Goal: Obtain resource: Obtain resource

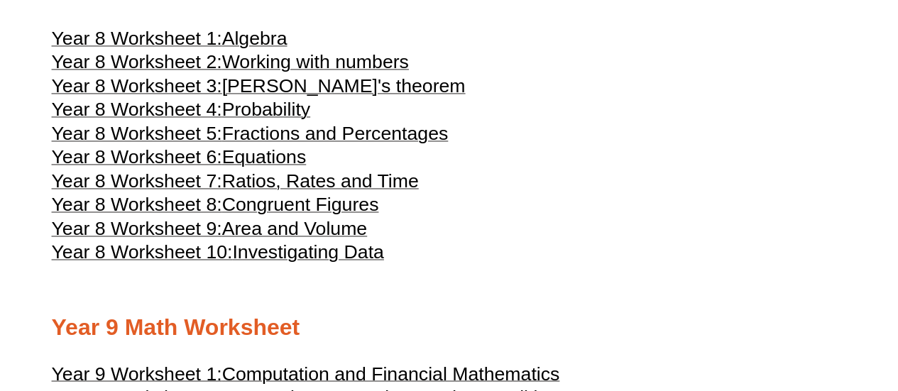
scroll to position [3766, 0]
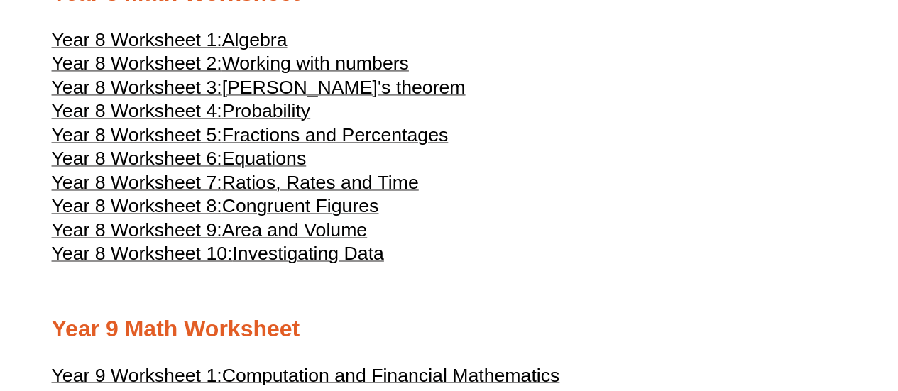
click at [243, 50] on span "Algebra" at bounding box center [254, 39] width 65 height 21
click at [277, 216] on span "Congruent Figures" at bounding box center [300, 205] width 157 height 21
click at [259, 98] on span "Pythagoras's theorem" at bounding box center [343, 87] width 243 height 21
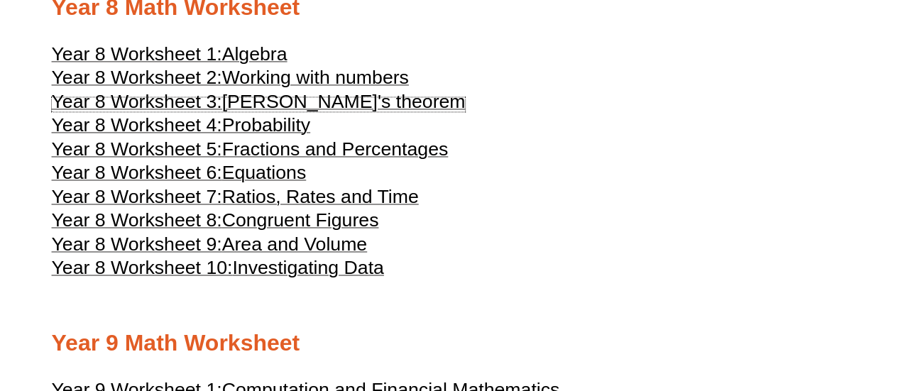
scroll to position [3751, 0]
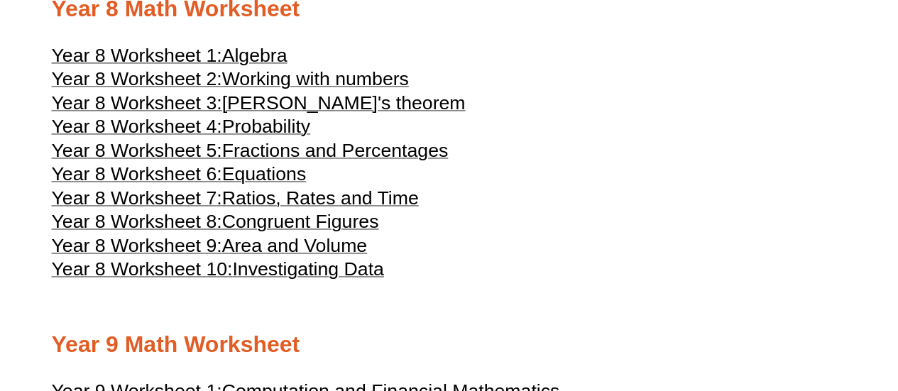
click at [234, 161] on span "Fractions and Percentages" at bounding box center [335, 150] width 226 height 21
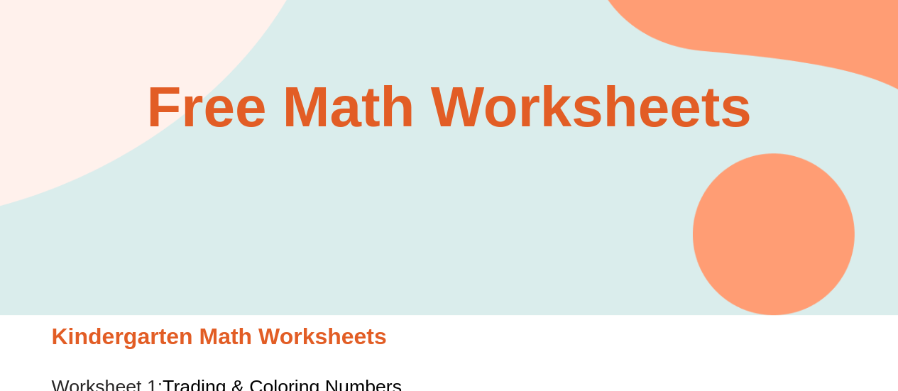
scroll to position [0, 0]
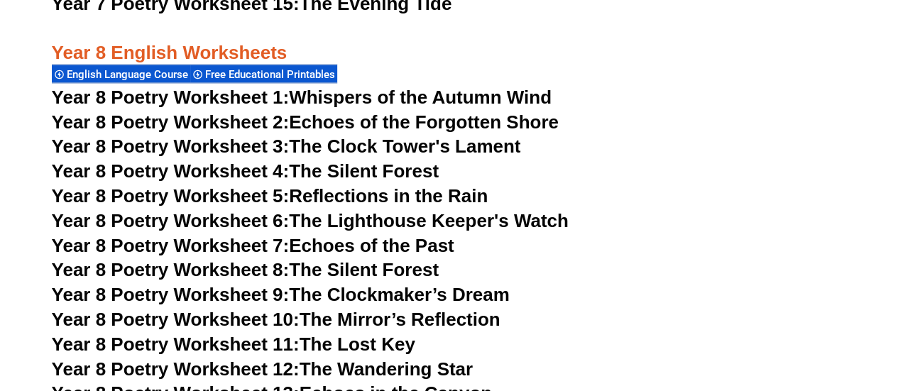
scroll to position [9382, 0]
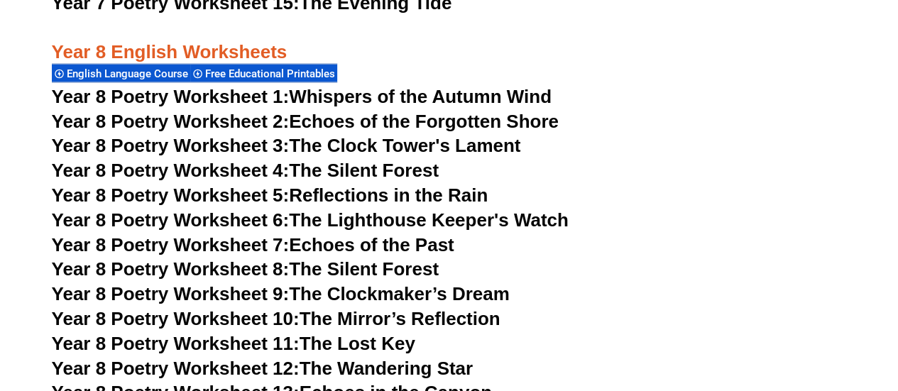
click at [276, 85] on span "Year 8 Poetry Worksheet 1:" at bounding box center [171, 95] width 238 height 21
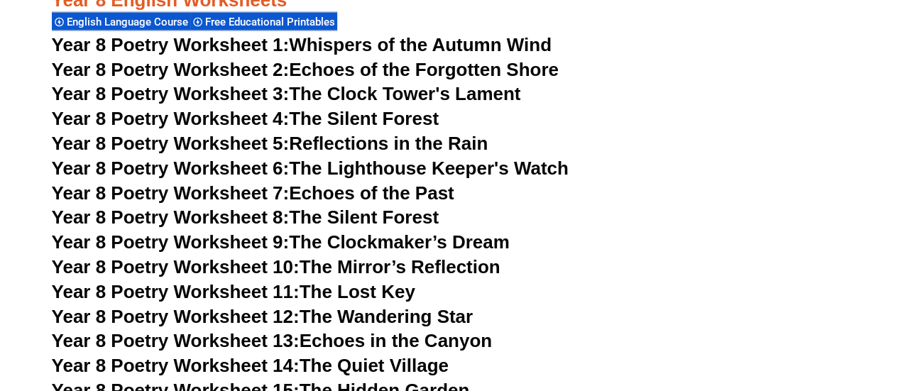
scroll to position [9438, 0]
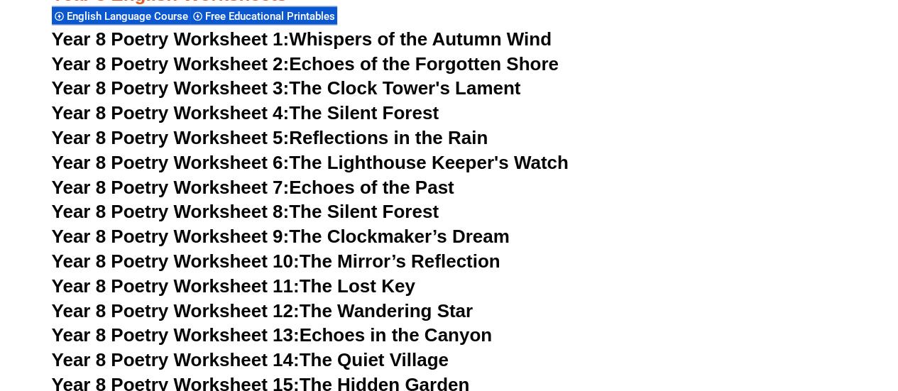
drag, startPoint x: 231, startPoint y: 224, endPoint x: 210, endPoint y: 194, distance: 36.1
click at [210, 226] on span "Year 8 Poetry Worksheet 9:" at bounding box center [171, 236] width 238 height 21
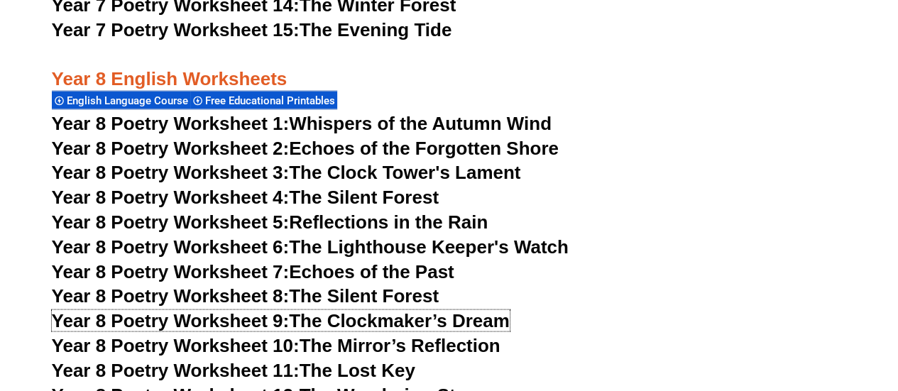
scroll to position [9355, 0]
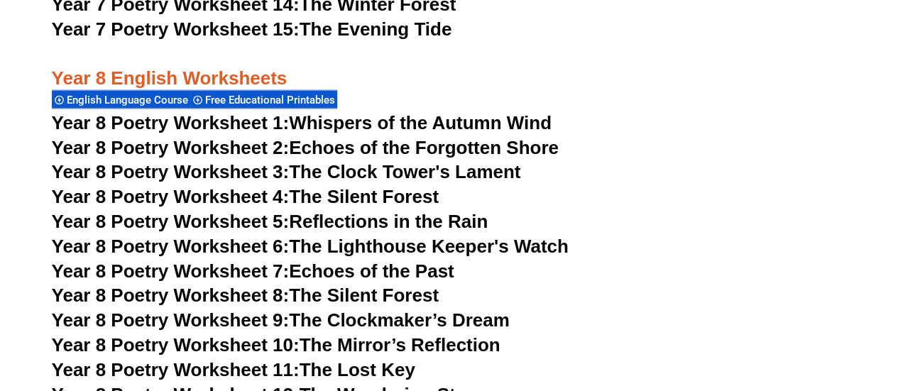
drag, startPoint x: 264, startPoint y: 170, endPoint x: 240, endPoint y: 174, distance: 24.5
click at [240, 210] on span "Year 8 Poetry Worksheet 5:" at bounding box center [171, 220] width 238 height 21
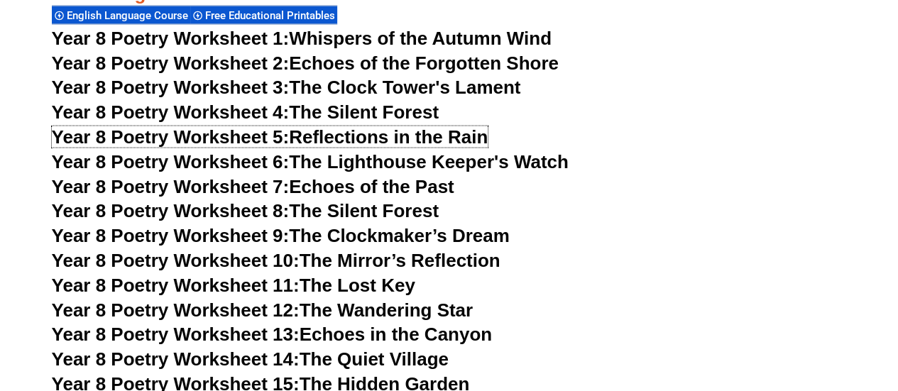
scroll to position [9456, 0]
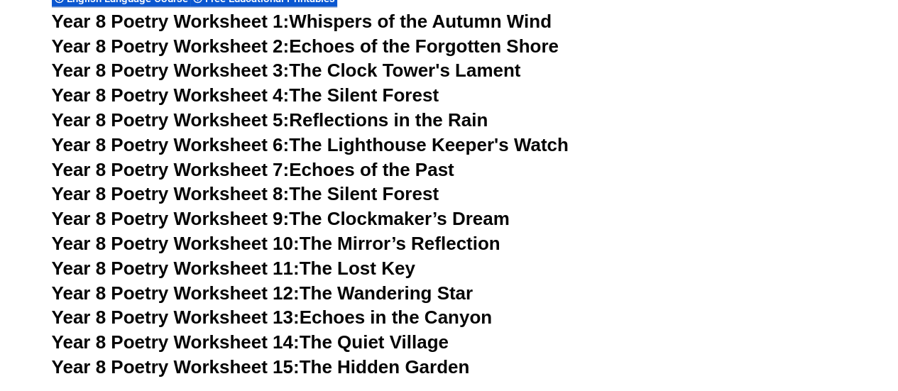
drag, startPoint x: 247, startPoint y: 219, endPoint x: 190, endPoint y: 219, distance: 56.8
click at [190, 258] on span "Year 8 Poetry Worksheet 11:" at bounding box center [176, 268] width 248 height 21
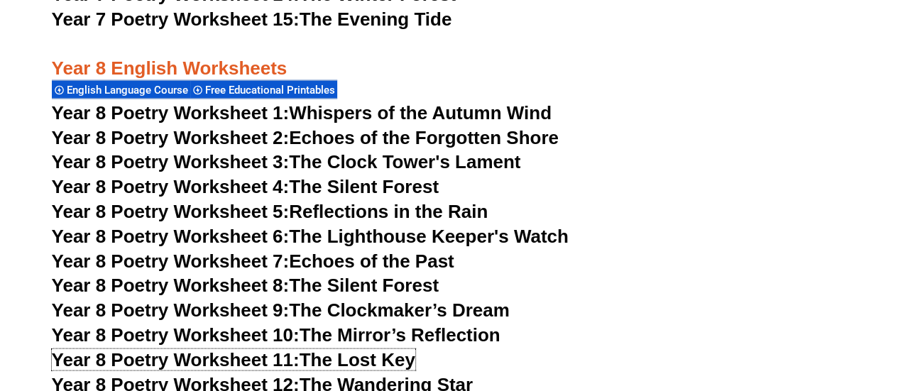
scroll to position [9381, 0]
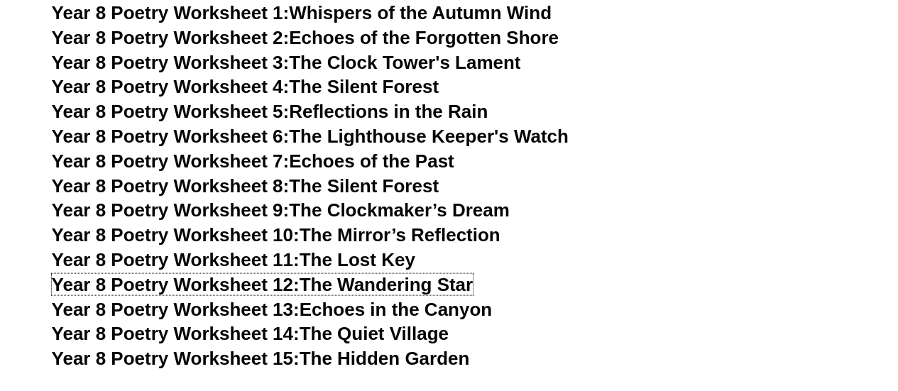
scroll to position [9448, 0]
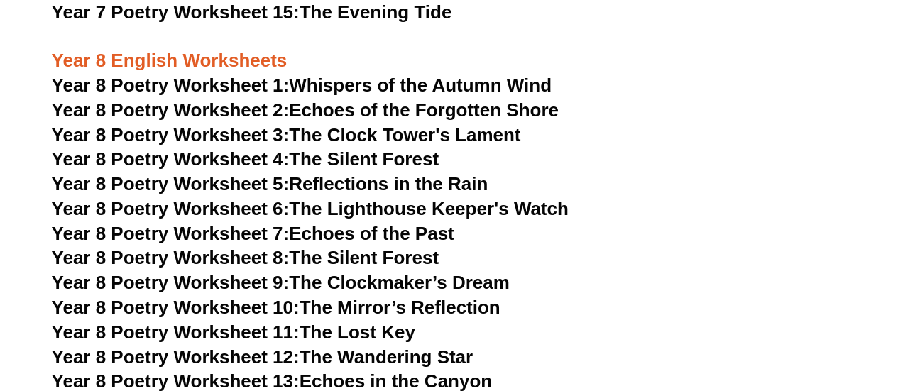
scroll to position [9115, 0]
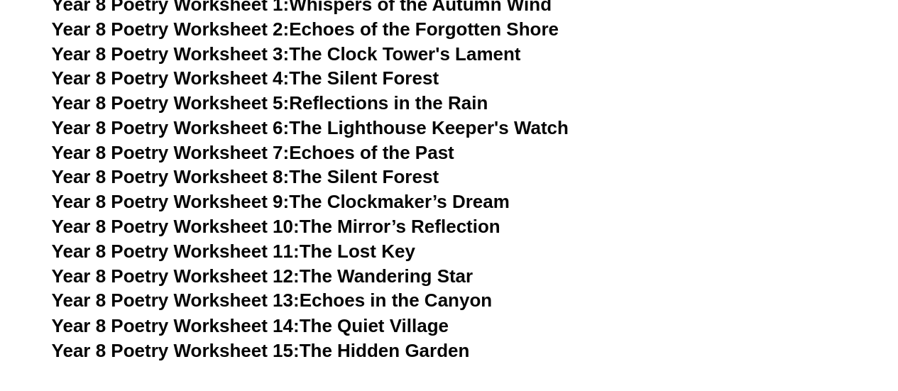
click at [333, 290] on link "Year 8 Poetry Worksheet 13: Echoes in the Canyon" at bounding box center [272, 300] width 441 height 21
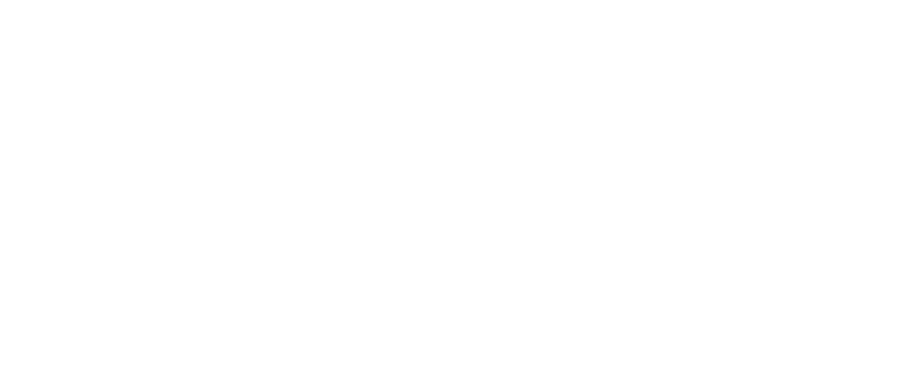
scroll to position [9249, 0]
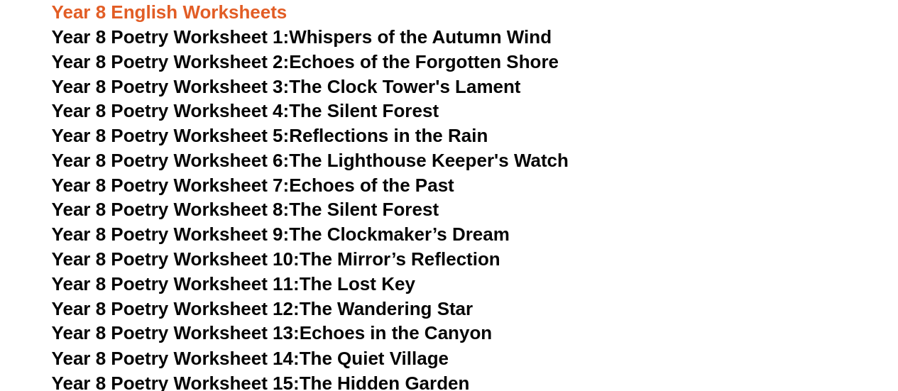
scroll to position [9086, 0]
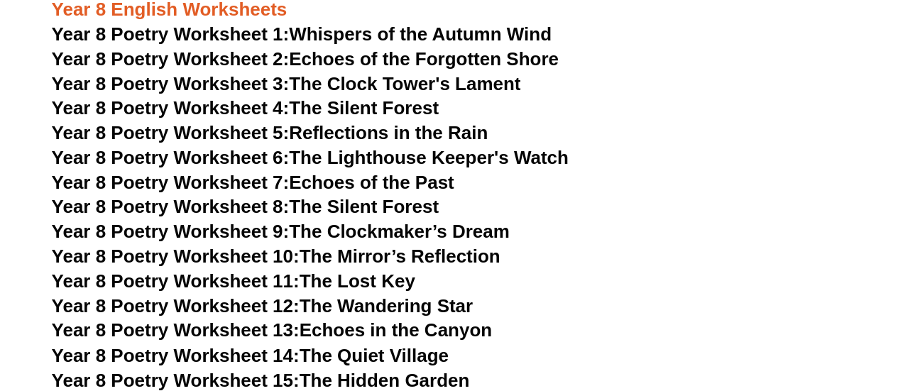
drag, startPoint x: 323, startPoint y: 209, endPoint x: 290, endPoint y: 204, distance: 33.1
click at [290, 246] on span "Year 8 Poetry Worksheet 10:" at bounding box center [176, 256] width 248 height 21
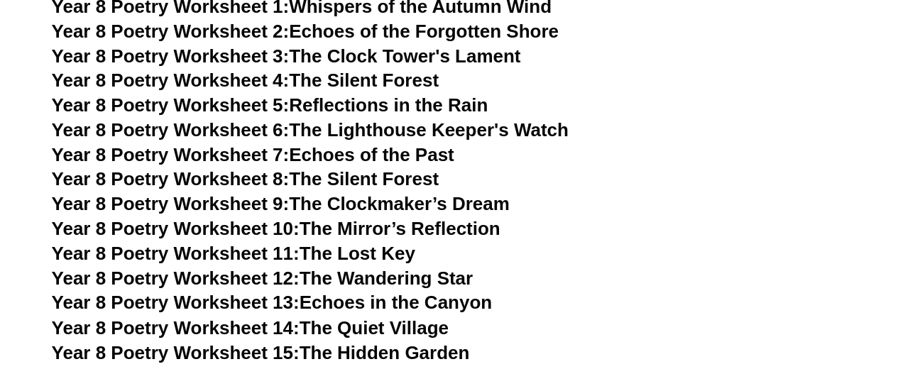
scroll to position [9114, 0]
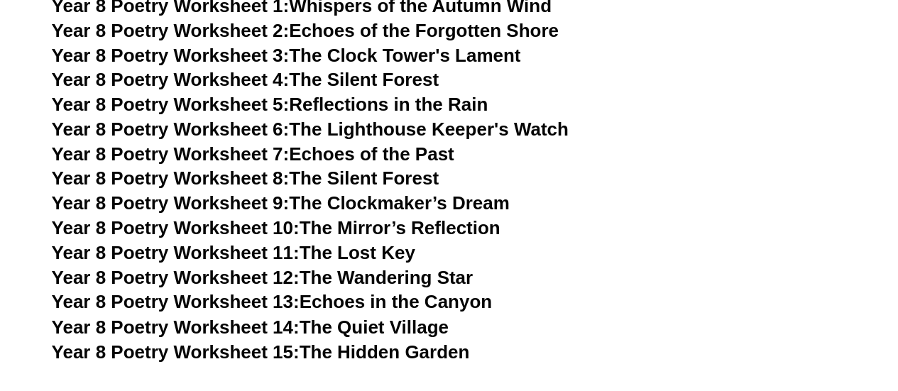
drag, startPoint x: 333, startPoint y: 278, endPoint x: 246, endPoint y: 278, distance: 86.6
click at [246, 316] on span "Year 8 Poetry Worksheet 14:" at bounding box center [176, 326] width 248 height 21
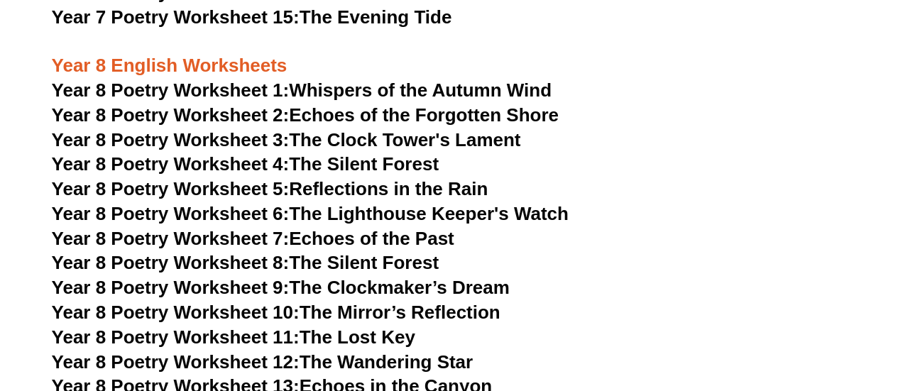
scroll to position [9031, 0]
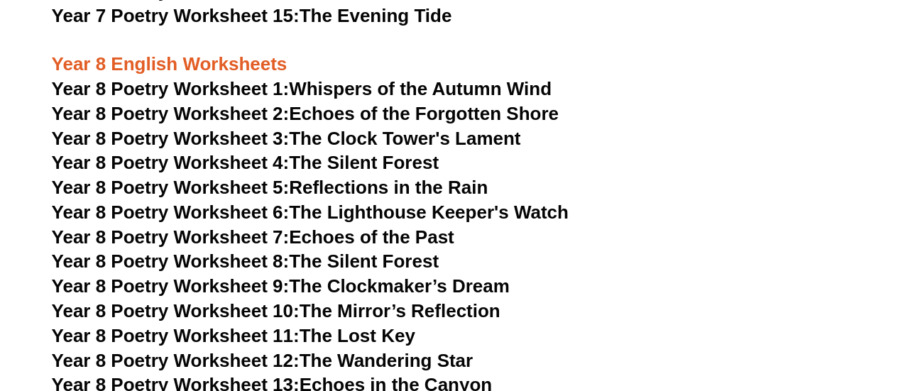
drag, startPoint x: 389, startPoint y: 173, endPoint x: 339, endPoint y: 164, distance: 50.5
click at [339, 202] on link "Year 8 Poetry Worksheet 6: The Lighthouse Keeper's Watch" at bounding box center [310, 212] width 517 height 21
